Goal: Check status: Check status

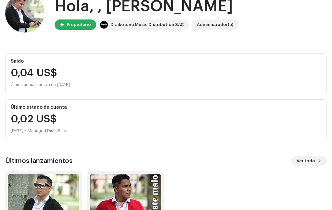
scroll to position [106, 0]
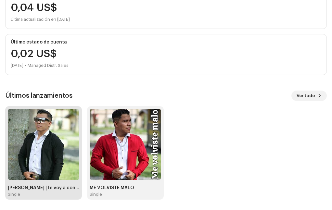
click at [30, 152] on img at bounding box center [43, 144] width 71 height 71
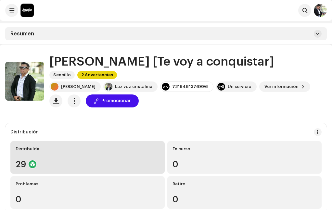
click at [52, 161] on div "Distribuída 29" at bounding box center [87, 157] width 154 height 32
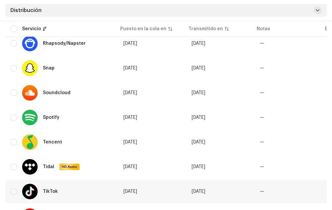
scroll to position [695, 0]
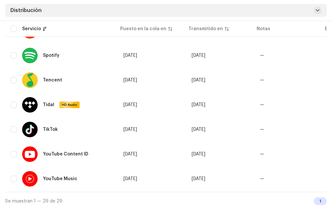
click at [320, 200] on div "1" at bounding box center [320, 201] width 13 height 8
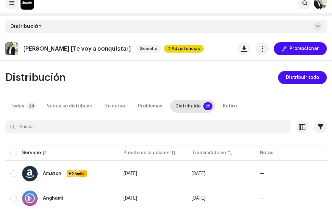
scroll to position [0, 0]
